Goal: Task Accomplishment & Management: Manage account settings

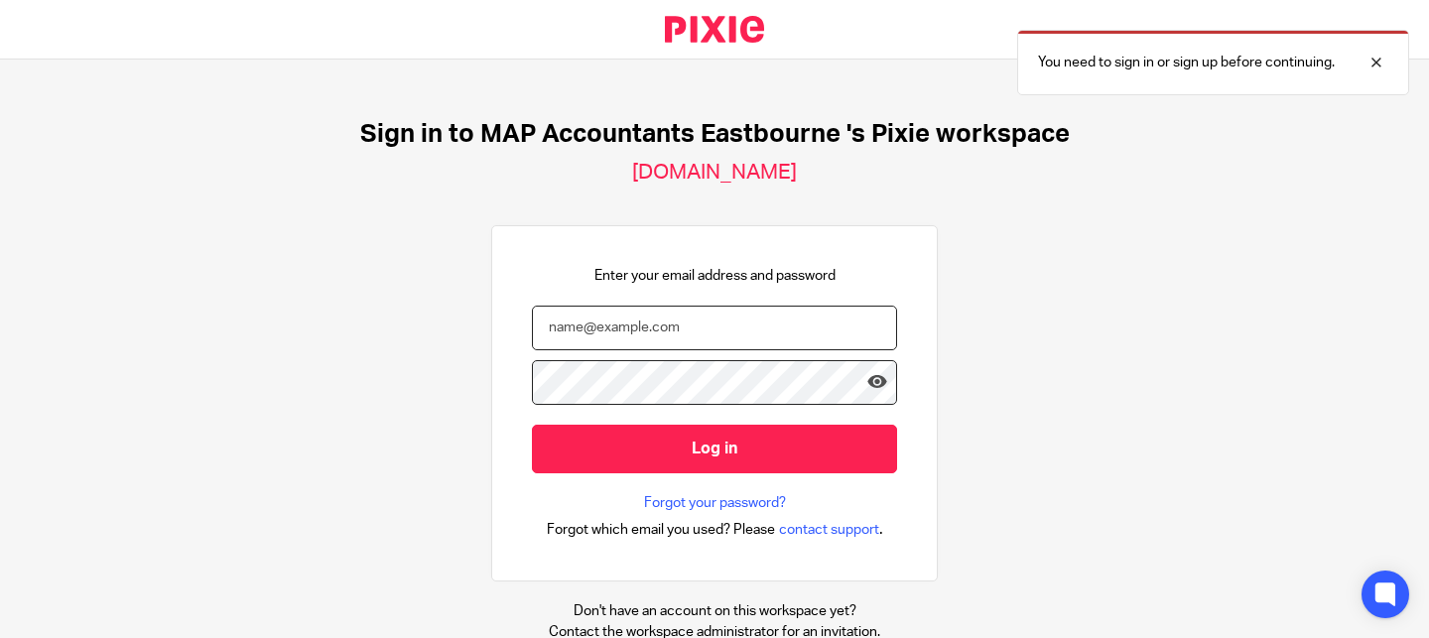
type input "[PERSON_NAME][EMAIL_ADDRESS][DOMAIN_NAME]"
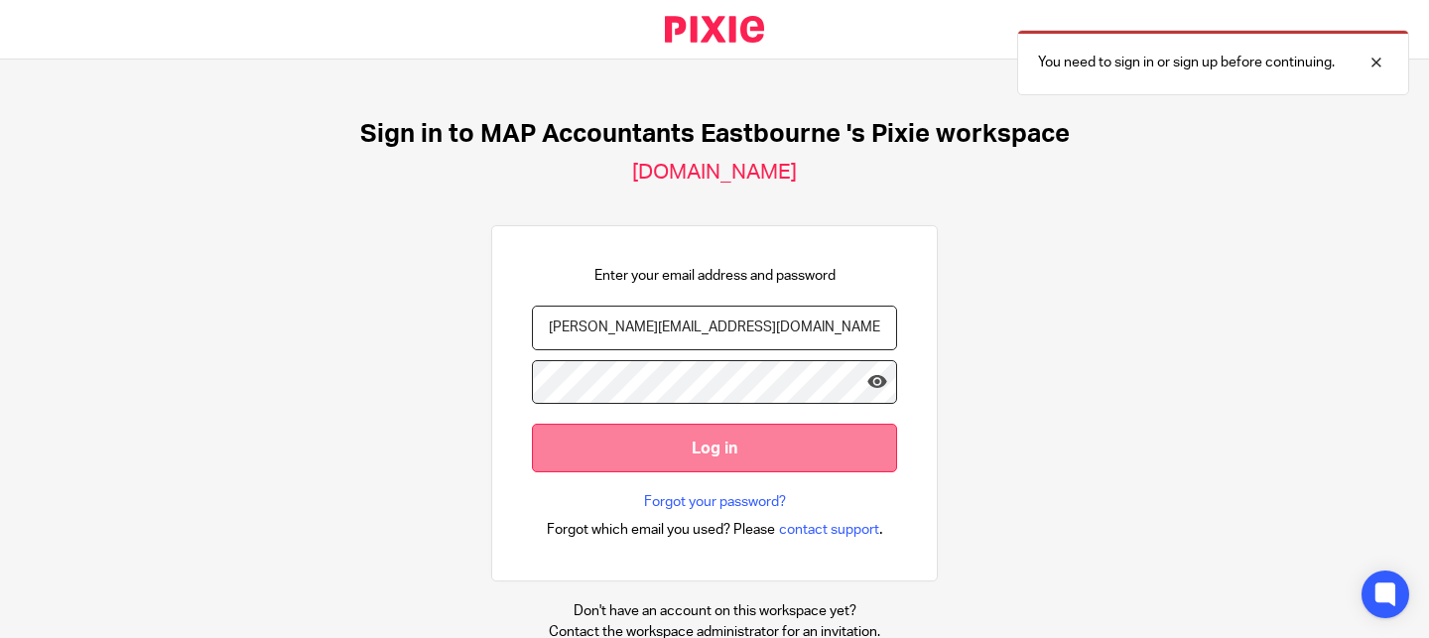
drag, startPoint x: 0, startPoint y: 0, endPoint x: 700, endPoint y: 452, distance: 832.8
click at [701, 452] on input "Log in" at bounding box center [714, 448] width 365 height 49
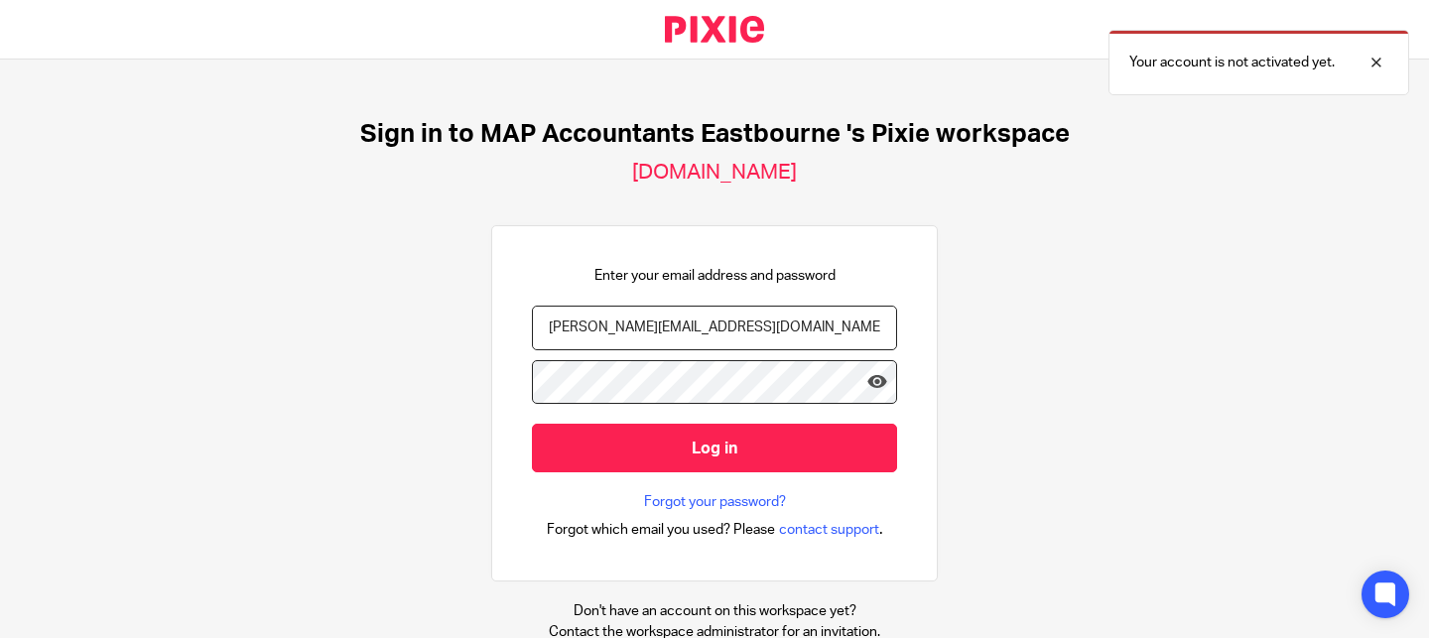
click at [717, 330] on input "[PERSON_NAME][EMAIL_ADDRESS][DOMAIN_NAME]" at bounding box center [714, 328] width 365 height 45
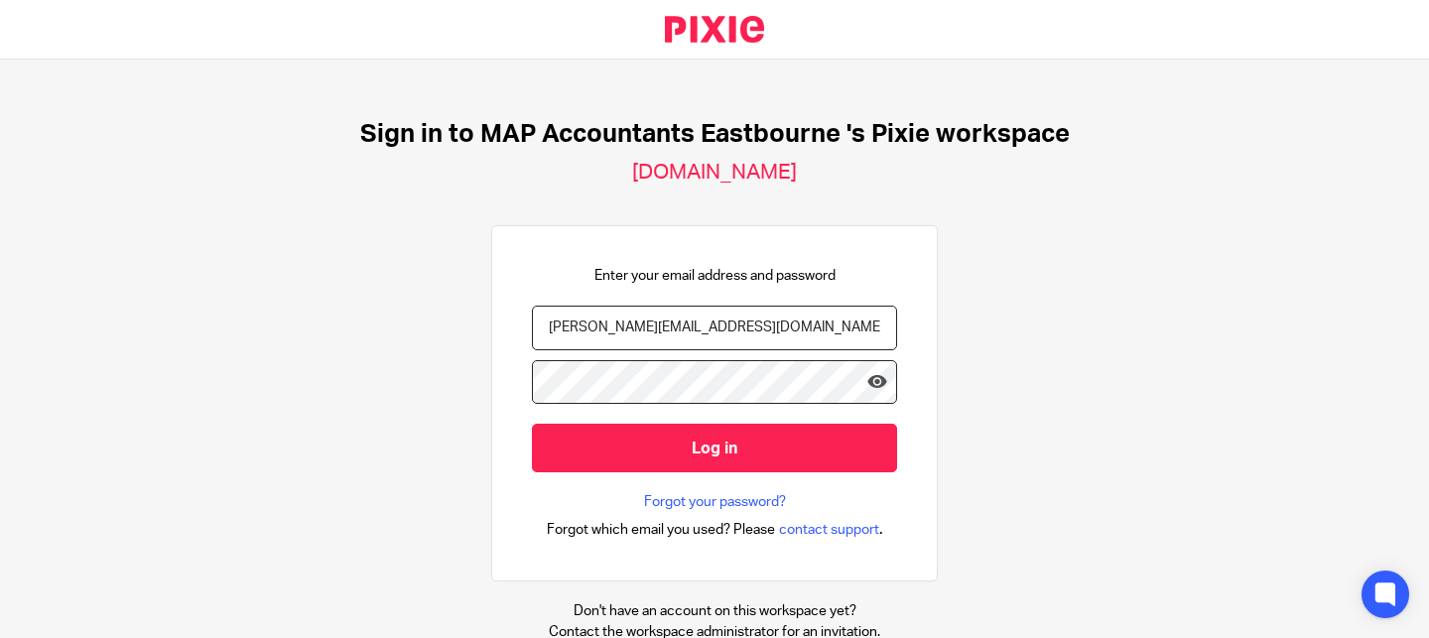
click at [622, 330] on input "[PERSON_NAME][EMAIL_ADDRESS][DOMAIN_NAME]" at bounding box center [714, 328] width 365 height 45
paste input "amanda"
type input "amanda@wearemap.co.uk"
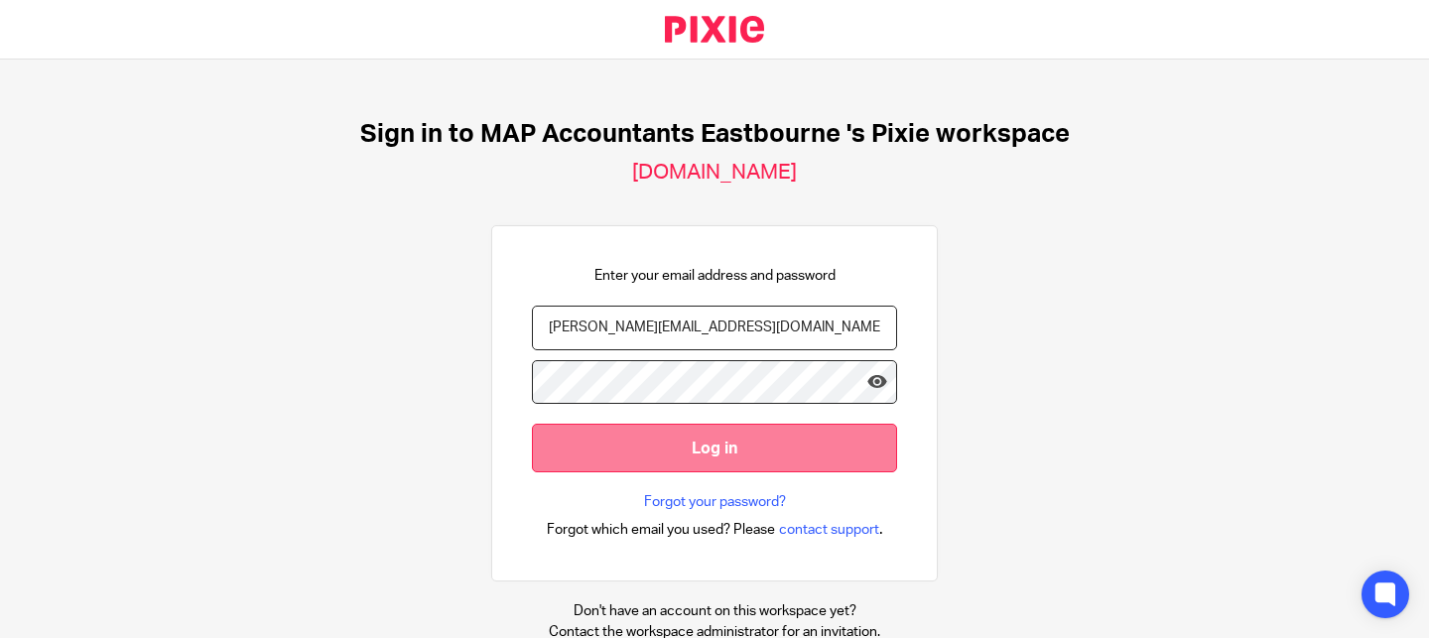
click at [889, 452] on input "Log in" at bounding box center [714, 448] width 365 height 49
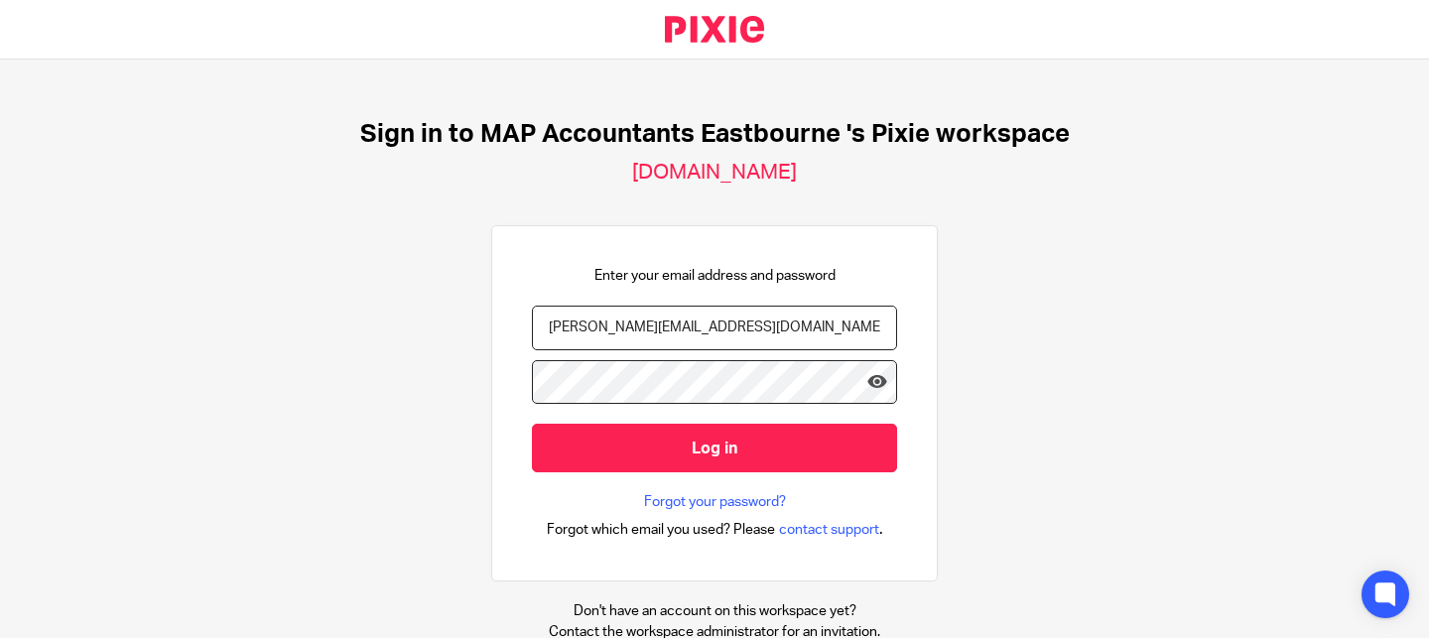
click at [651, 138] on h1 "Sign in to MAP Accountants Eastbourne 's Pixie workspace" at bounding box center [715, 134] width 710 height 31
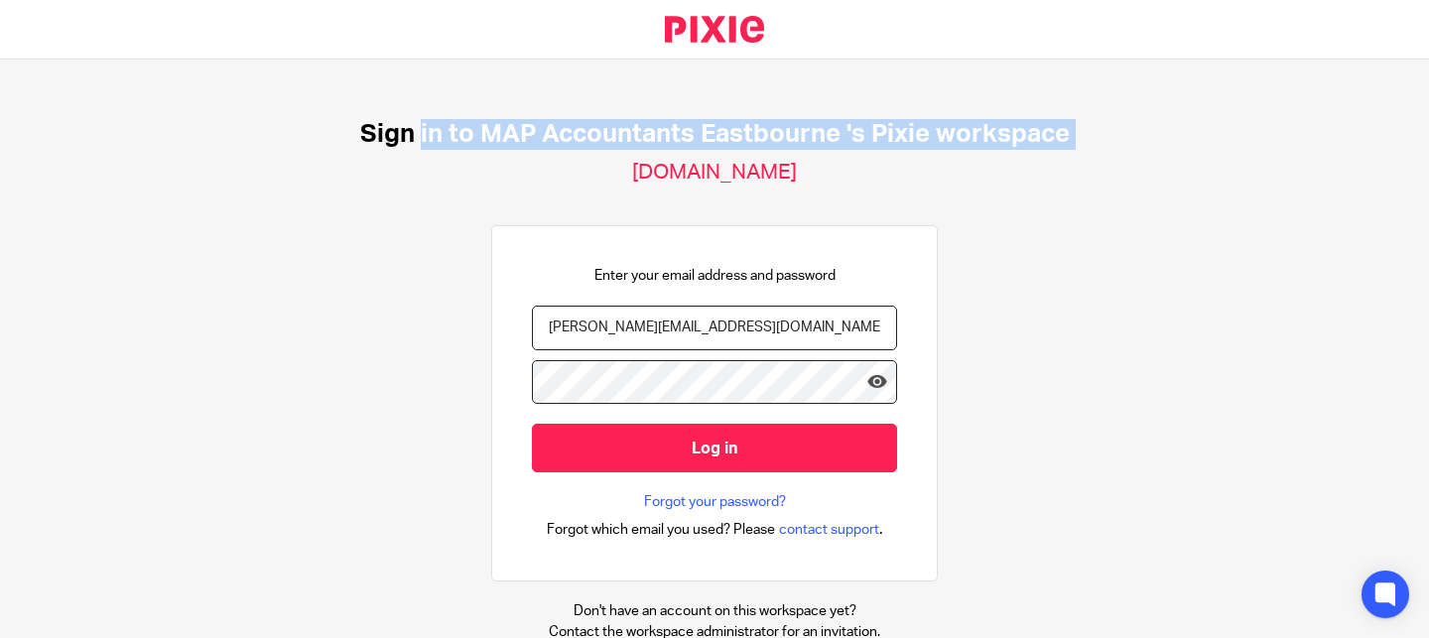
click at [651, 138] on h1 "Sign in to MAP Accountants Eastbourne 's Pixie workspace" at bounding box center [715, 134] width 710 height 31
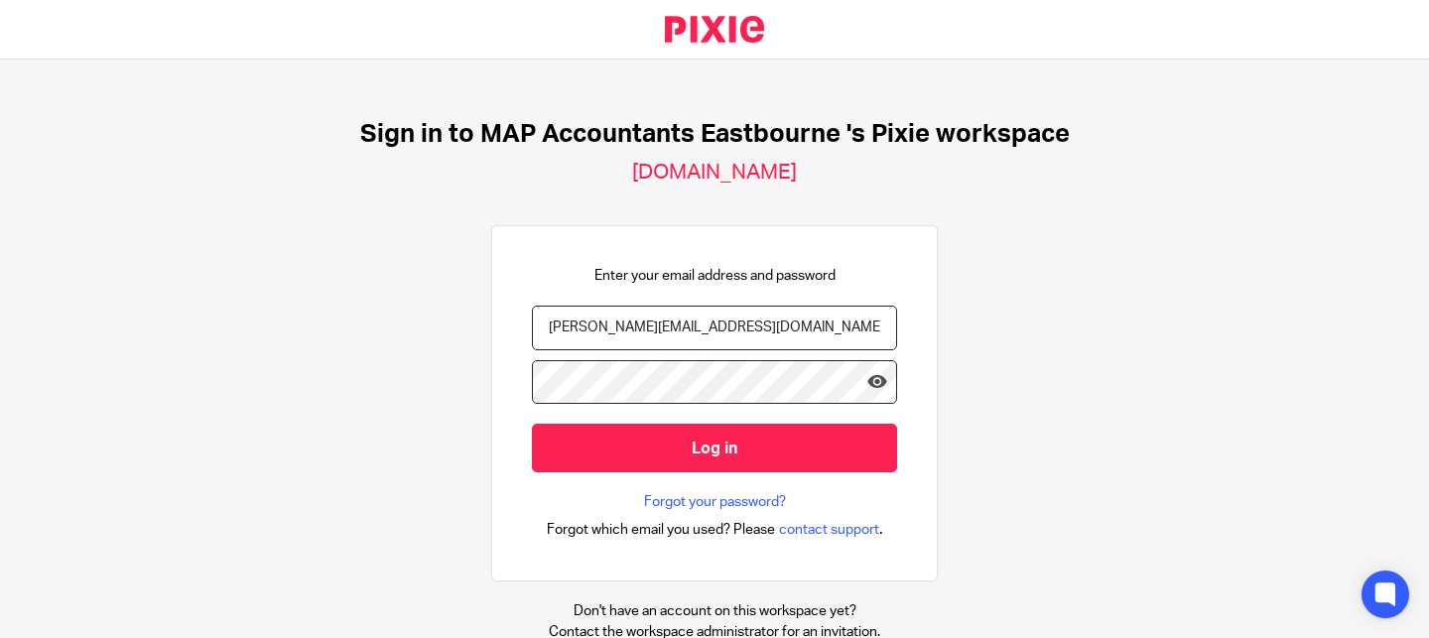
click at [692, 329] on input "[PERSON_NAME][EMAIL_ADDRESS][DOMAIN_NAME]" at bounding box center [714, 328] width 365 height 45
click at [702, 302] on div "Enter your email address and password paul@wearemap.co.uk Log in Forgot your pa…" at bounding box center [714, 404] width 365 height 276
click at [697, 330] on input "[PERSON_NAME][EMAIL_ADDRESS][DOMAIN_NAME]" at bounding box center [714, 328] width 365 height 45
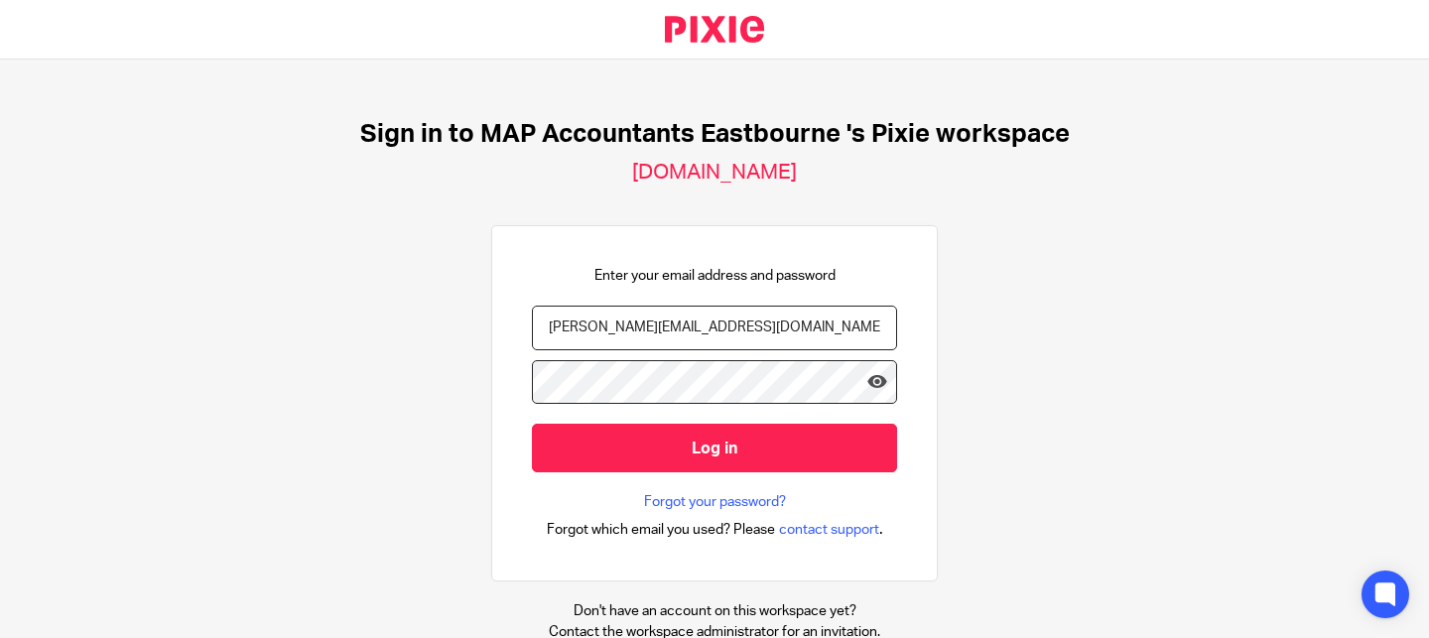
click at [697, 330] on input "[PERSON_NAME][EMAIL_ADDRESS][DOMAIN_NAME]" at bounding box center [714, 328] width 365 height 45
paste input "Ch@rl!e1985"
click at [697, 330] on input "[PERSON_NAME][EMAIL_ADDRESS][DOMAIN_NAME]" at bounding box center [714, 328] width 365 height 45
click at [710, 330] on input "Ch@rl!e1985" at bounding box center [714, 328] width 365 height 45
click at [710, 331] on input "Ch@rl!e1985" at bounding box center [714, 328] width 365 height 45
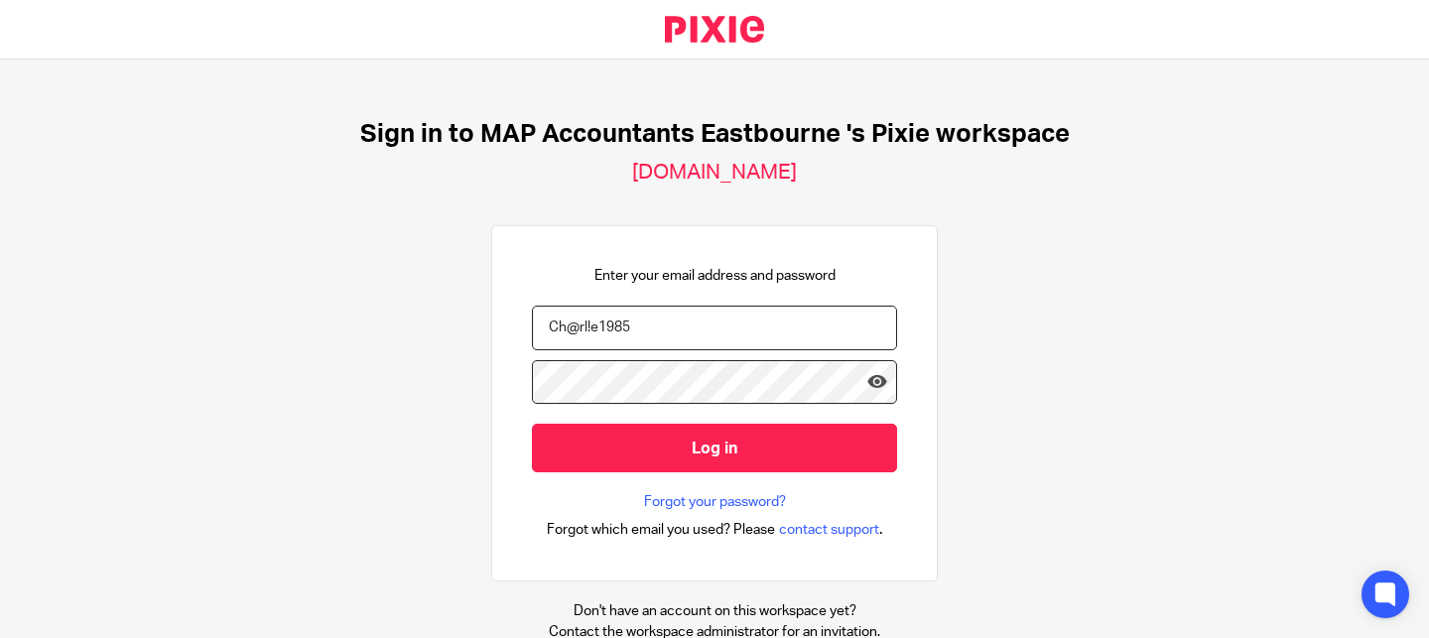
click at [710, 331] on input "Ch@rl!e1985" at bounding box center [714, 328] width 365 height 45
paste input "amanda@wearemap.co.uk"
type input "amanda@wearemap.co.uk"
click at [950, 307] on div "Sign in to MAP Accountants Eastbourne 's Pixie workspace lagomfinance.usepixie.…" at bounding box center [714, 349] width 1429 height 579
click at [957, 401] on div "Sign in to MAP Accountants Eastbourne 's Pixie workspace lagomfinance.usepixie.…" at bounding box center [714, 349] width 1429 height 579
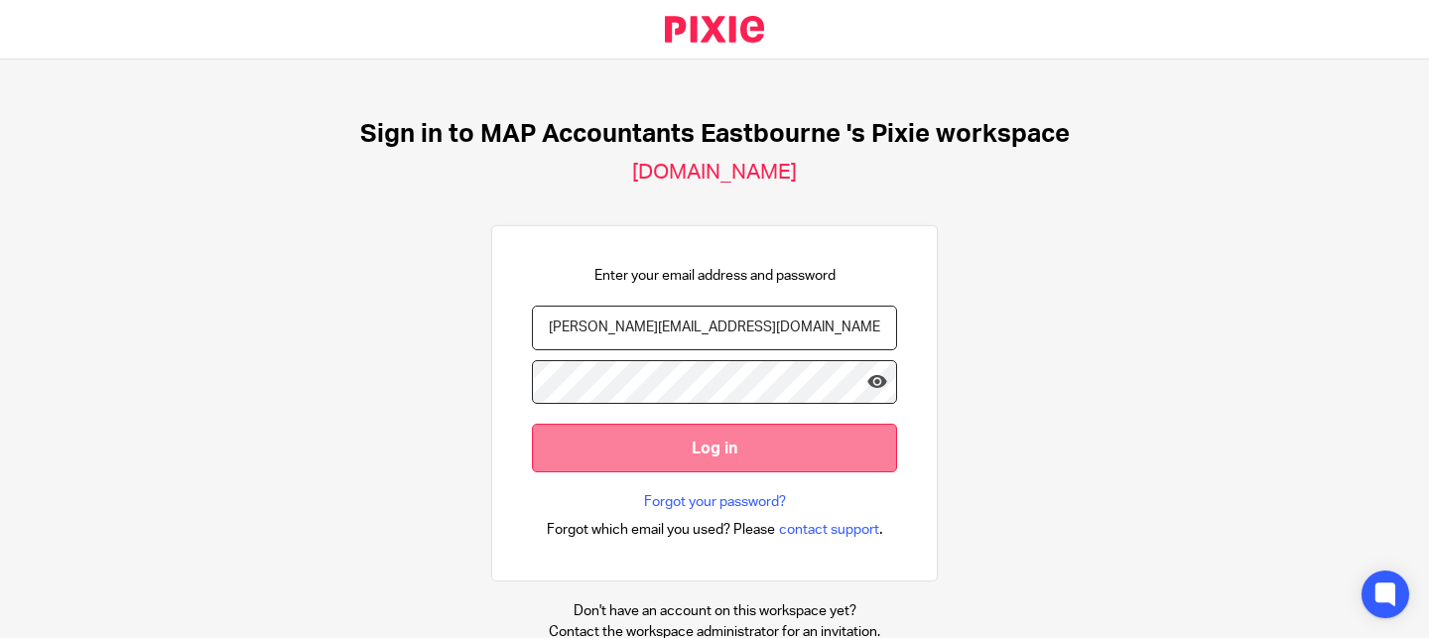
click at [864, 451] on input "Log in" at bounding box center [714, 448] width 365 height 49
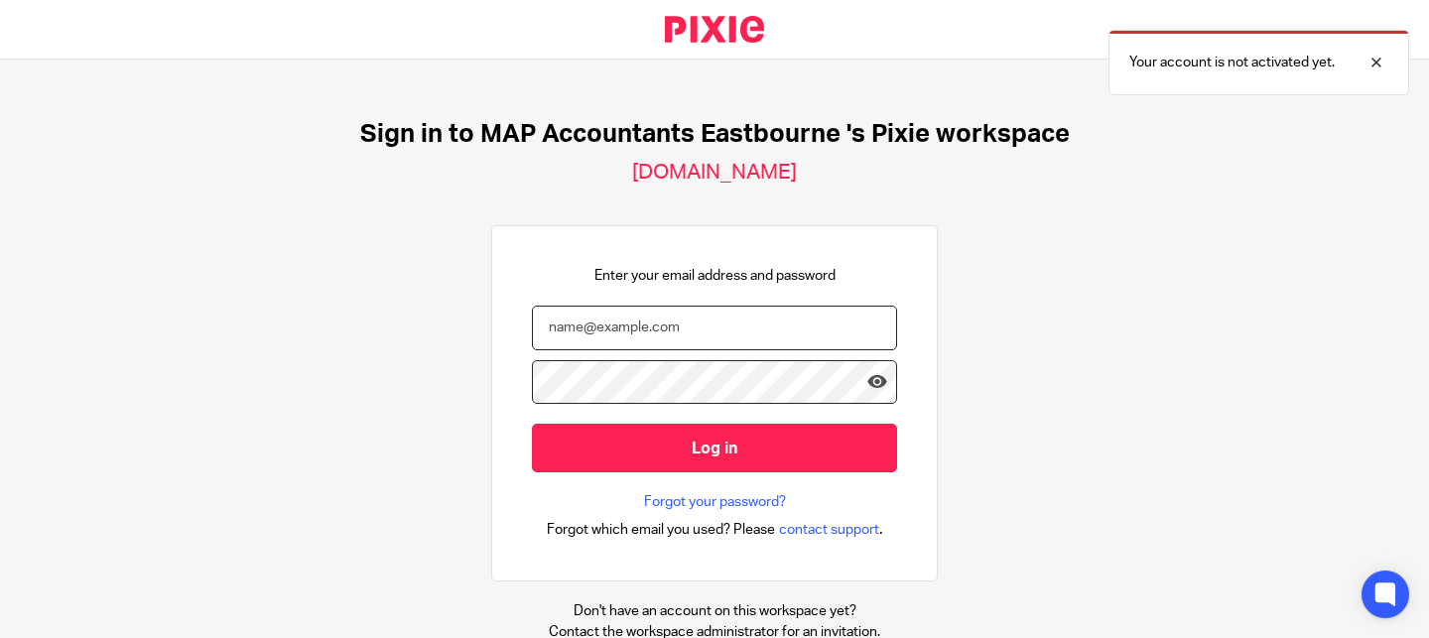
type input "[PERSON_NAME][EMAIL_ADDRESS][DOMAIN_NAME]"
click at [862, 383] on body "Sign in to MAP Accountants Eastbourne 's Pixie workspace [DOMAIN_NAME] Enter yo…" at bounding box center [714, 319] width 1429 height 638
click at [0, 637] on enpass-inline-button at bounding box center [0, 638] width 0 height 0
click at [886, 382] on icon at bounding box center [877, 382] width 20 height 20
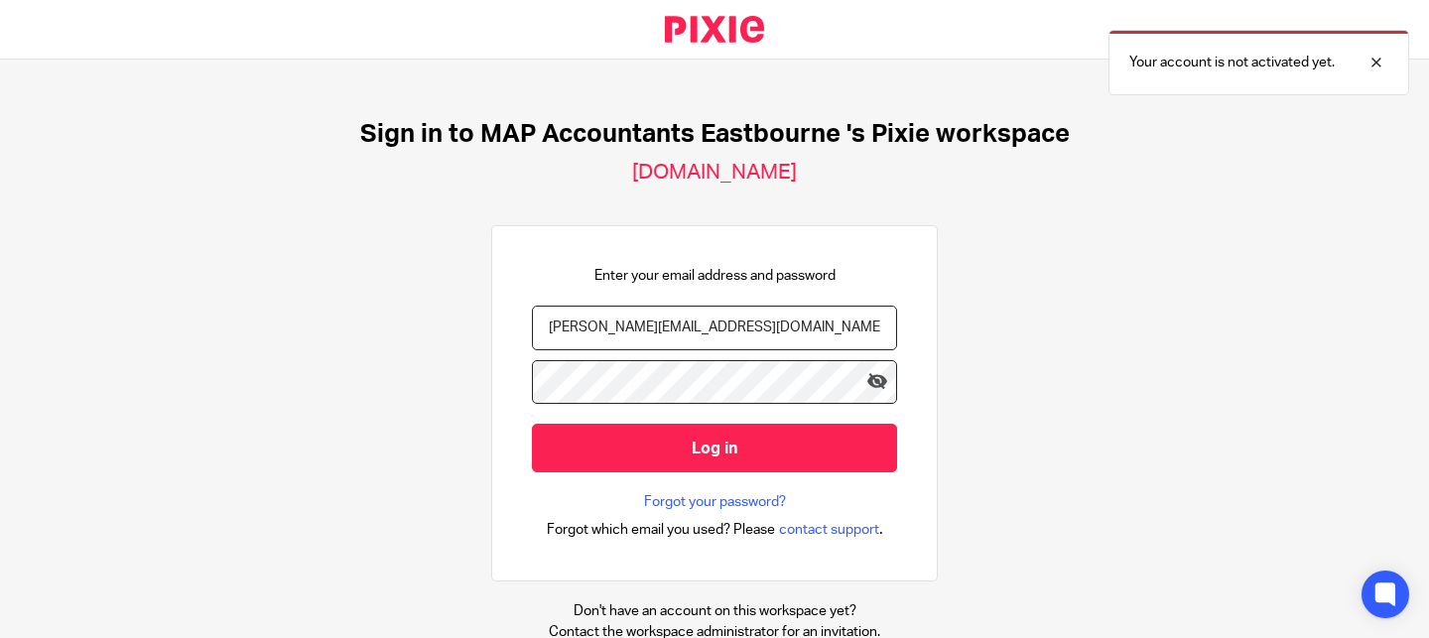
click at [1036, 367] on div "Sign in to MAP Accountants Eastbourne 's Pixie workspace [DOMAIN_NAME] Enter yo…" at bounding box center [714, 349] width 1429 height 579
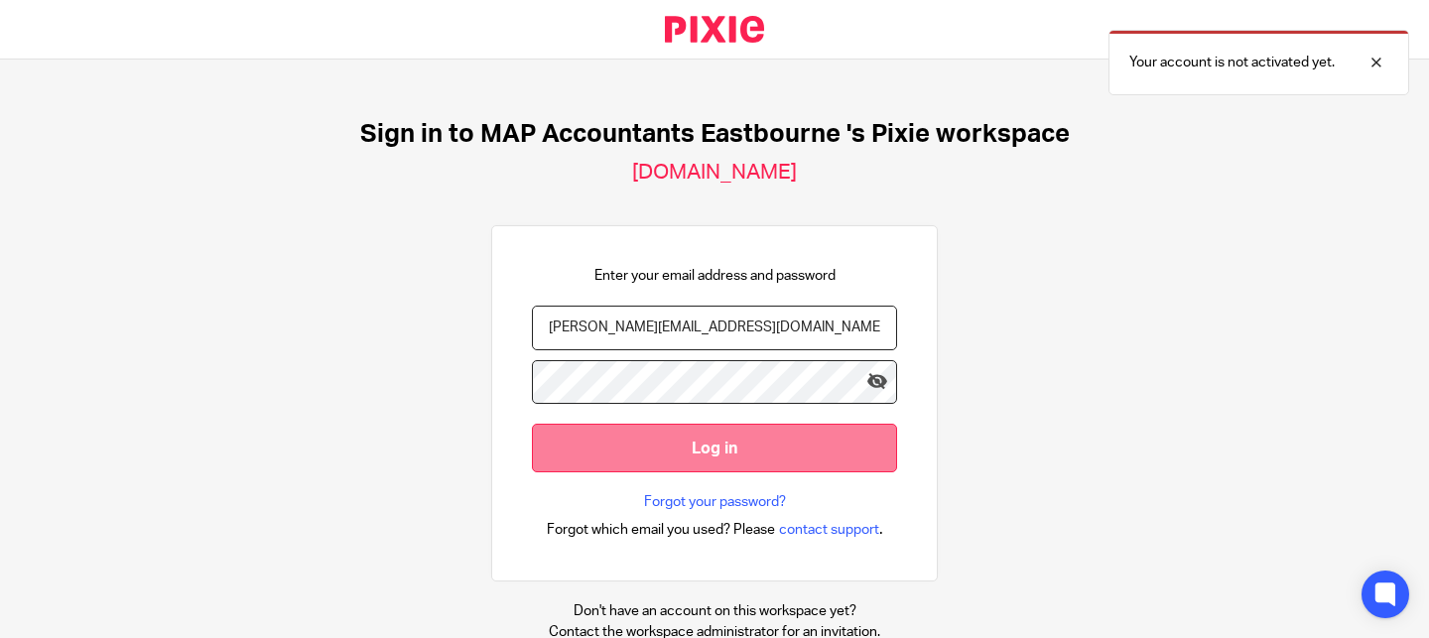
click at [770, 455] on input "Log in" at bounding box center [714, 448] width 365 height 49
